Goal: Task Accomplishment & Management: Manage account settings

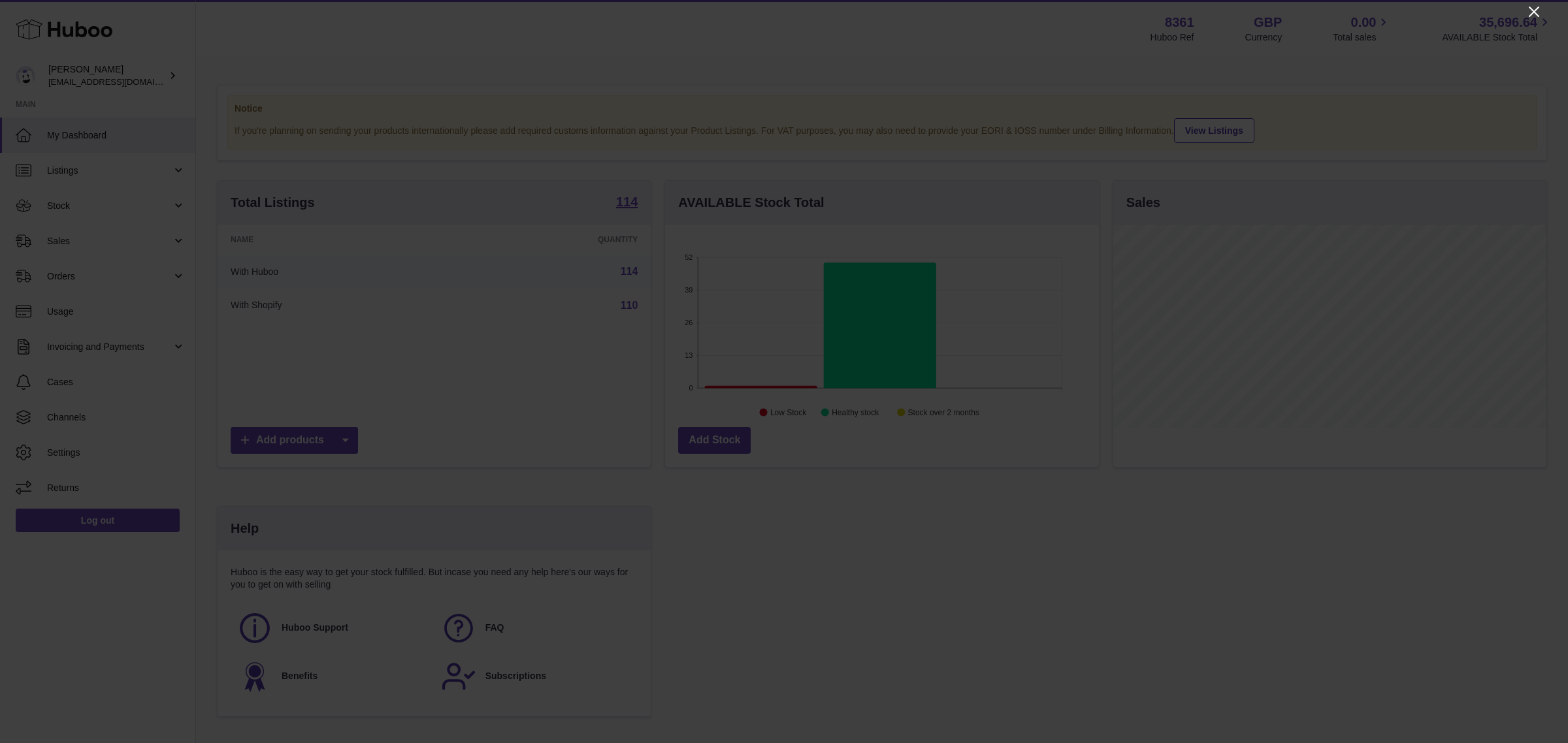
click at [1532, 6] on icon "Close" at bounding box center [1534, 12] width 16 height 16
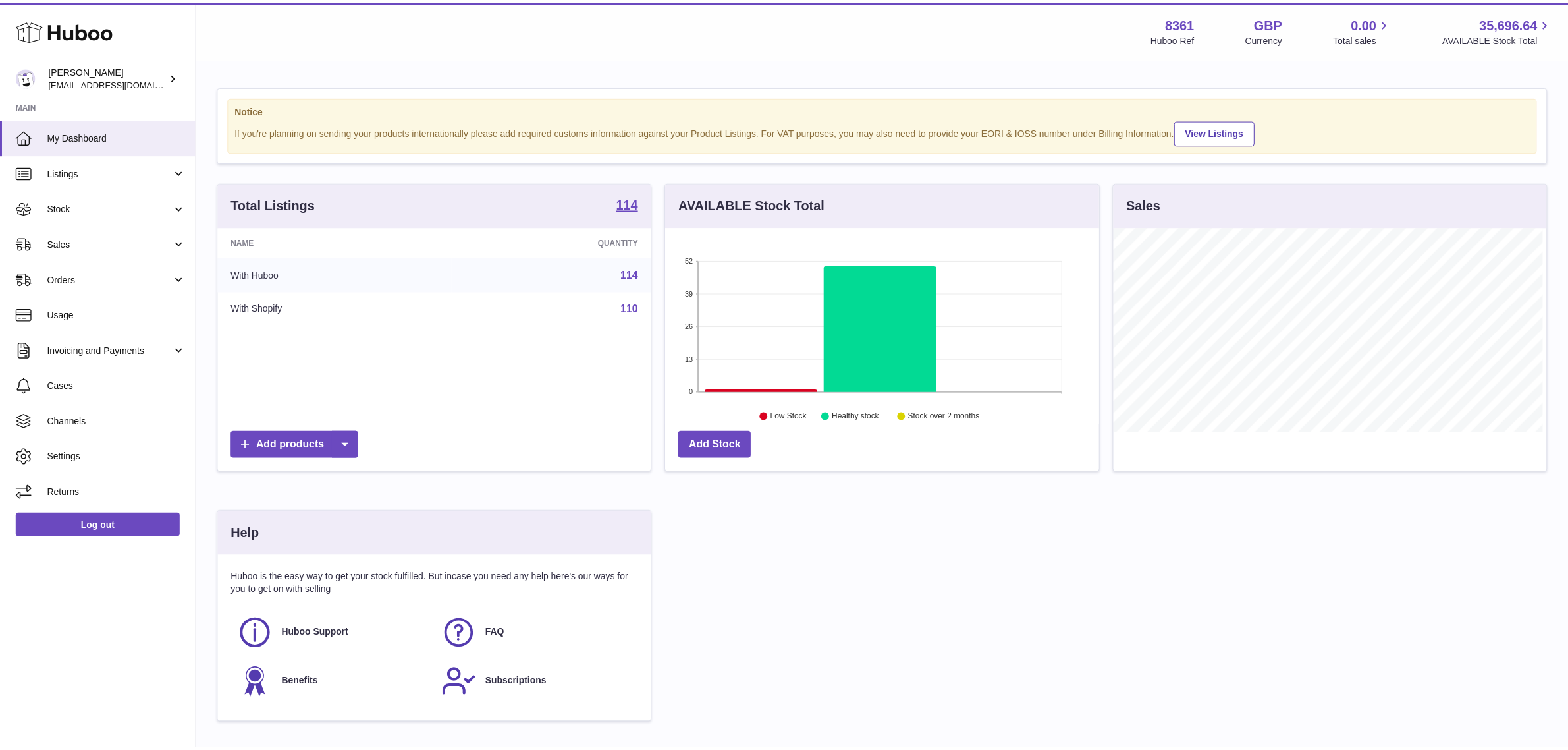
scroll to position [658768, 658159]
click at [903, 288] on icon at bounding box center [883, 329] width 113 height 127
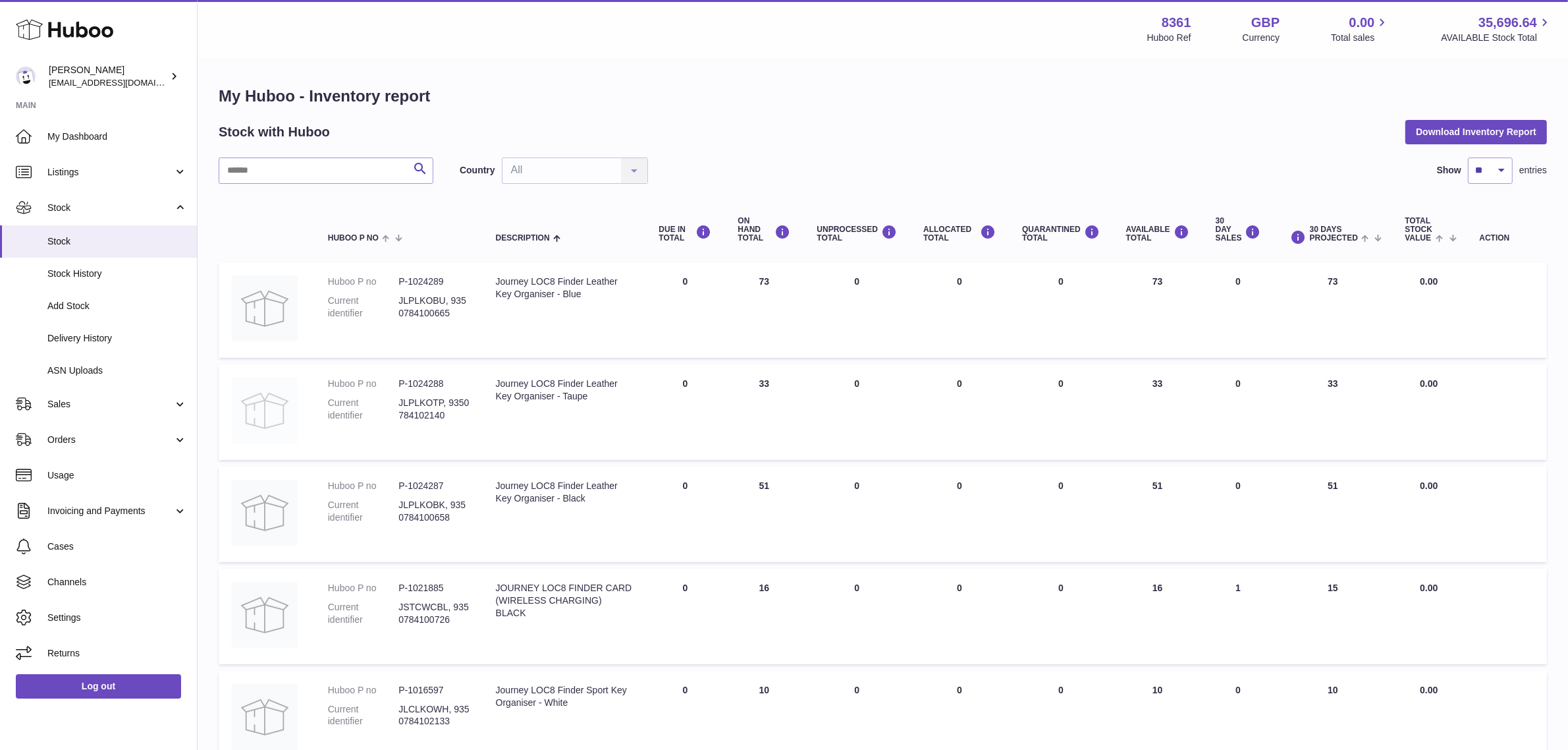
click at [267, 410] on img at bounding box center [264, 410] width 66 height 66
